Goal: Find specific page/section: Find specific page/section

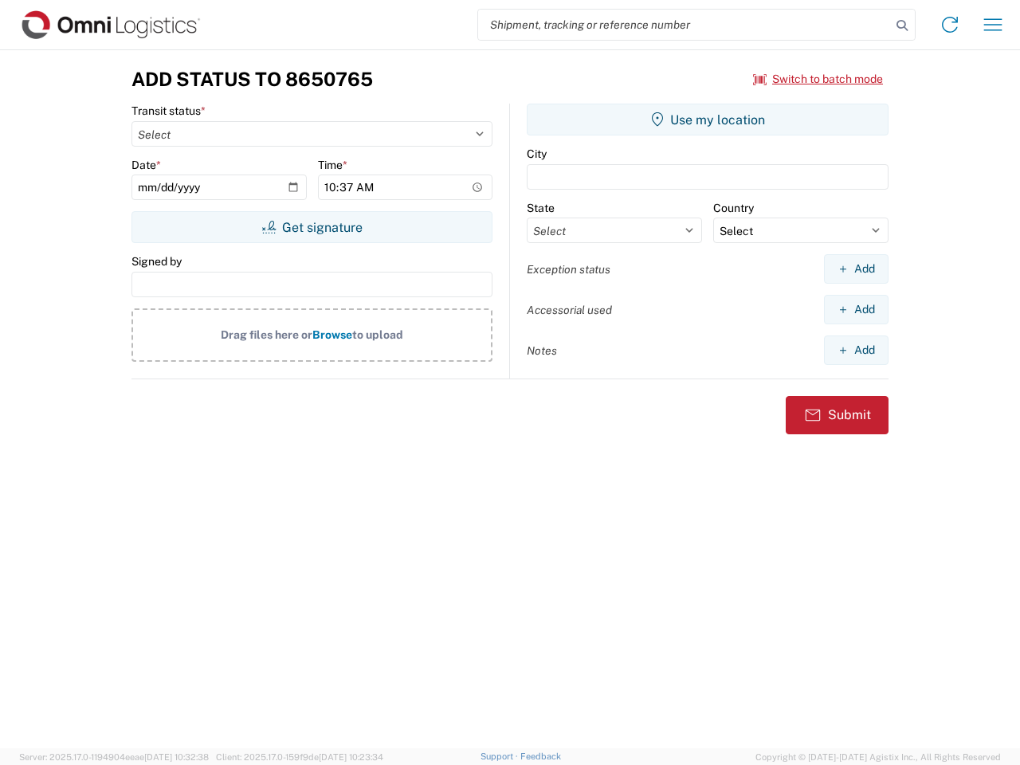
click at [685, 25] on input "search" at bounding box center [684, 25] width 413 height 30
click at [902, 26] on icon at bounding box center [902, 25] width 22 height 22
click at [950, 25] on icon at bounding box center [950, 25] width 26 height 26
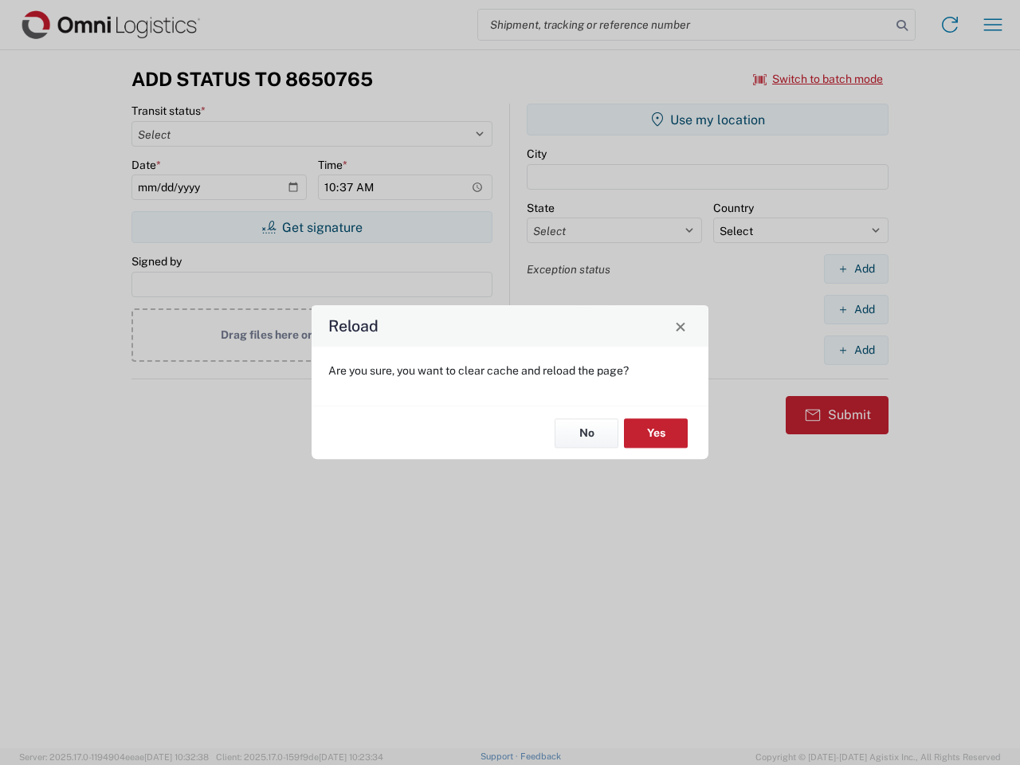
click at [819, 79] on div "Reload Are you sure, you want to clear cache and reload the page? No Yes" at bounding box center [510, 382] width 1020 height 765
click at [312, 227] on div "Reload Are you sure, you want to clear cache and reload the page? No Yes" at bounding box center [510, 382] width 1020 height 765
click at [708, 120] on div "Reload Are you sure, you want to clear cache and reload the page? No Yes" at bounding box center [510, 382] width 1020 height 765
click at [856, 269] on div "Reload Are you sure, you want to clear cache and reload the page? No Yes" at bounding box center [510, 382] width 1020 height 765
click at [856, 309] on div "Reload Are you sure, you want to clear cache and reload the page? No Yes" at bounding box center [510, 382] width 1020 height 765
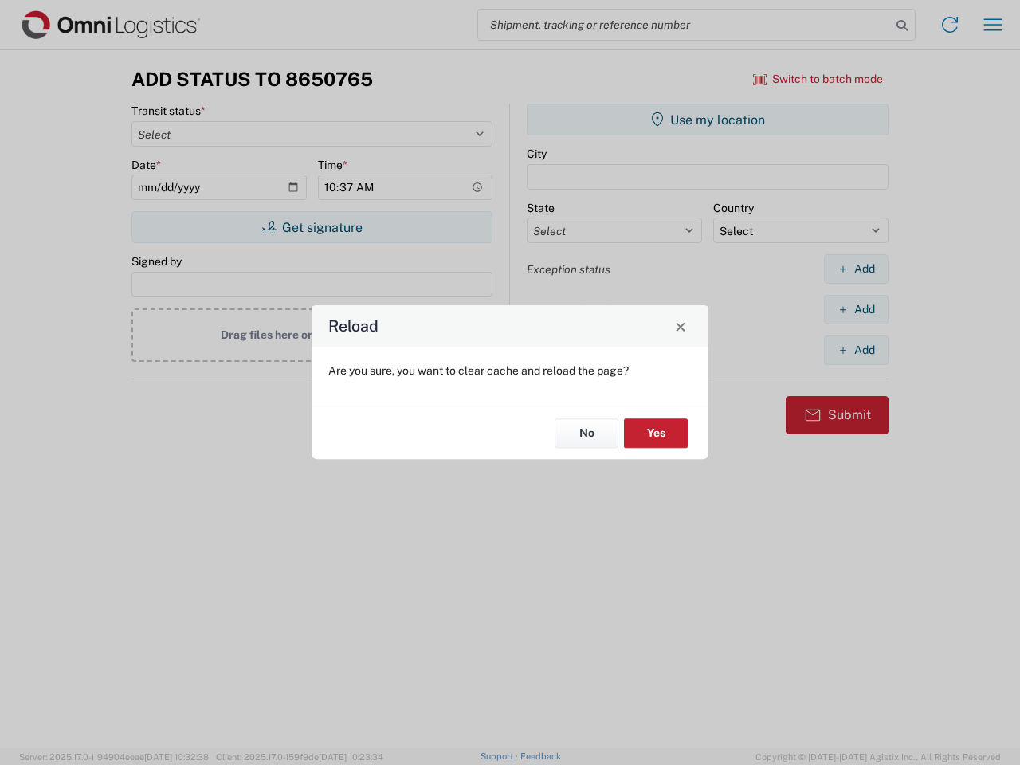
click at [856, 350] on div "Reload Are you sure, you want to clear cache and reload the page? No Yes" at bounding box center [510, 382] width 1020 height 765
